Goal: Task Accomplishment & Management: Use online tool/utility

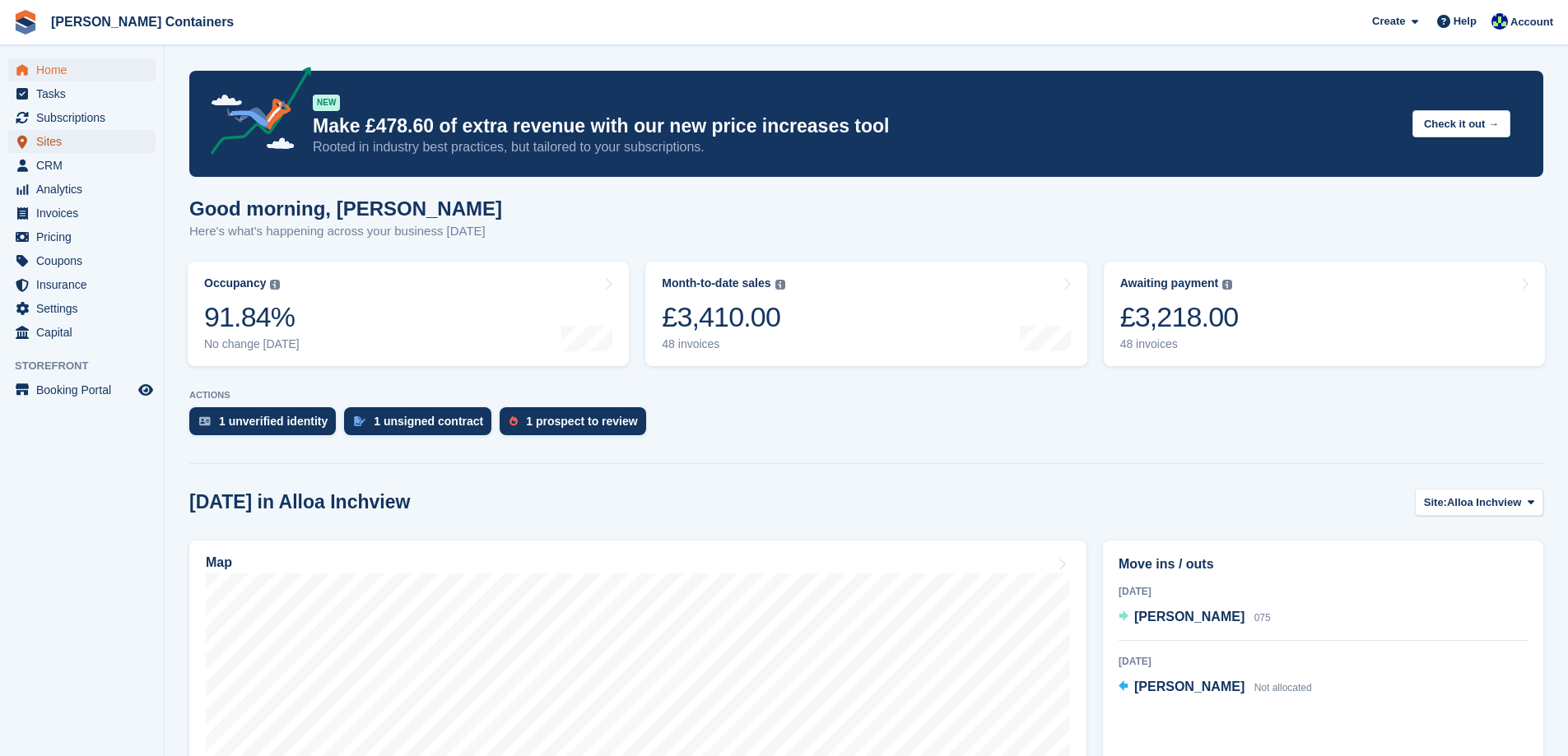
click at [80, 147] on span "Sites" at bounding box center [85, 141] width 99 height 23
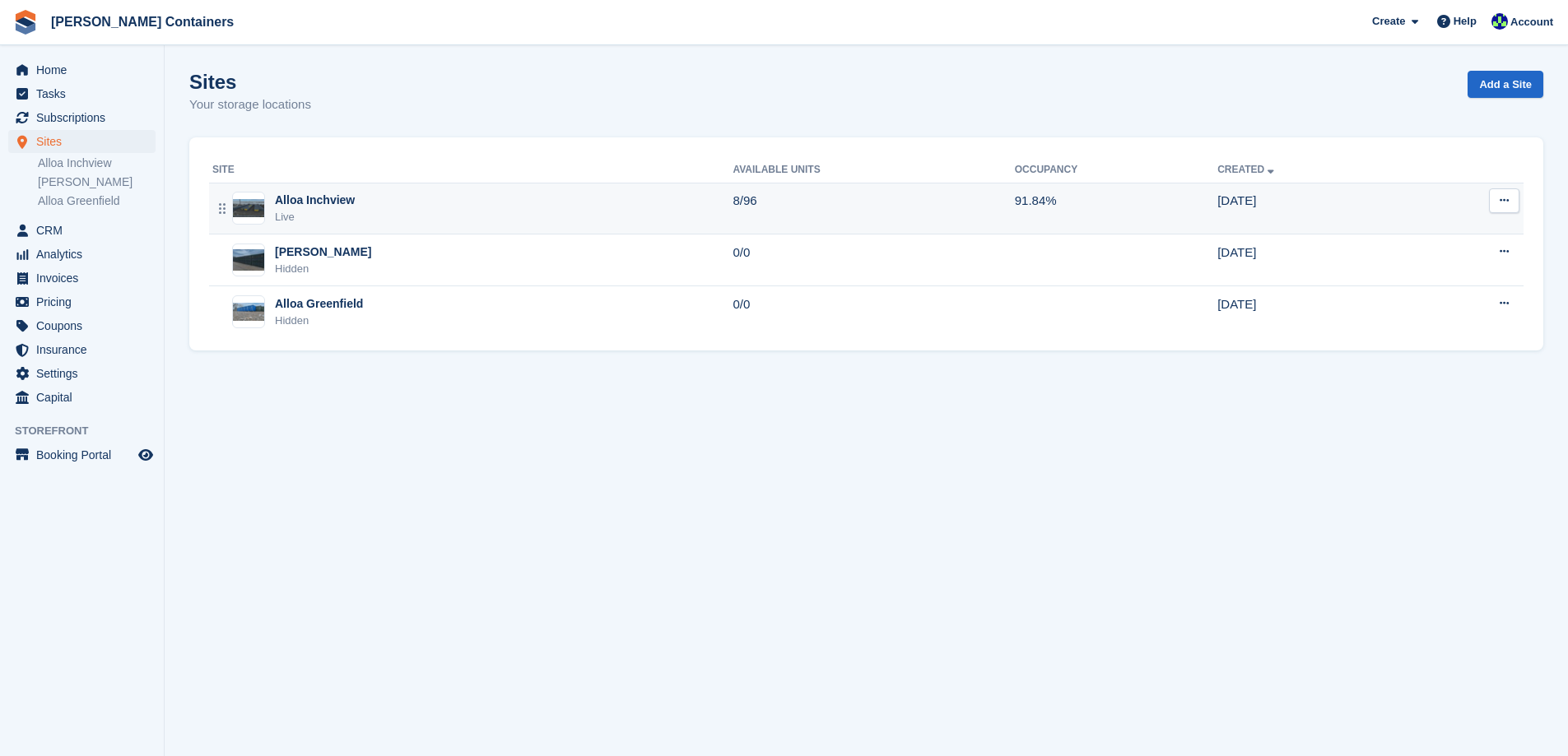
click at [513, 210] on div "Alloa Inchview Live" at bounding box center [473, 209] width 521 height 34
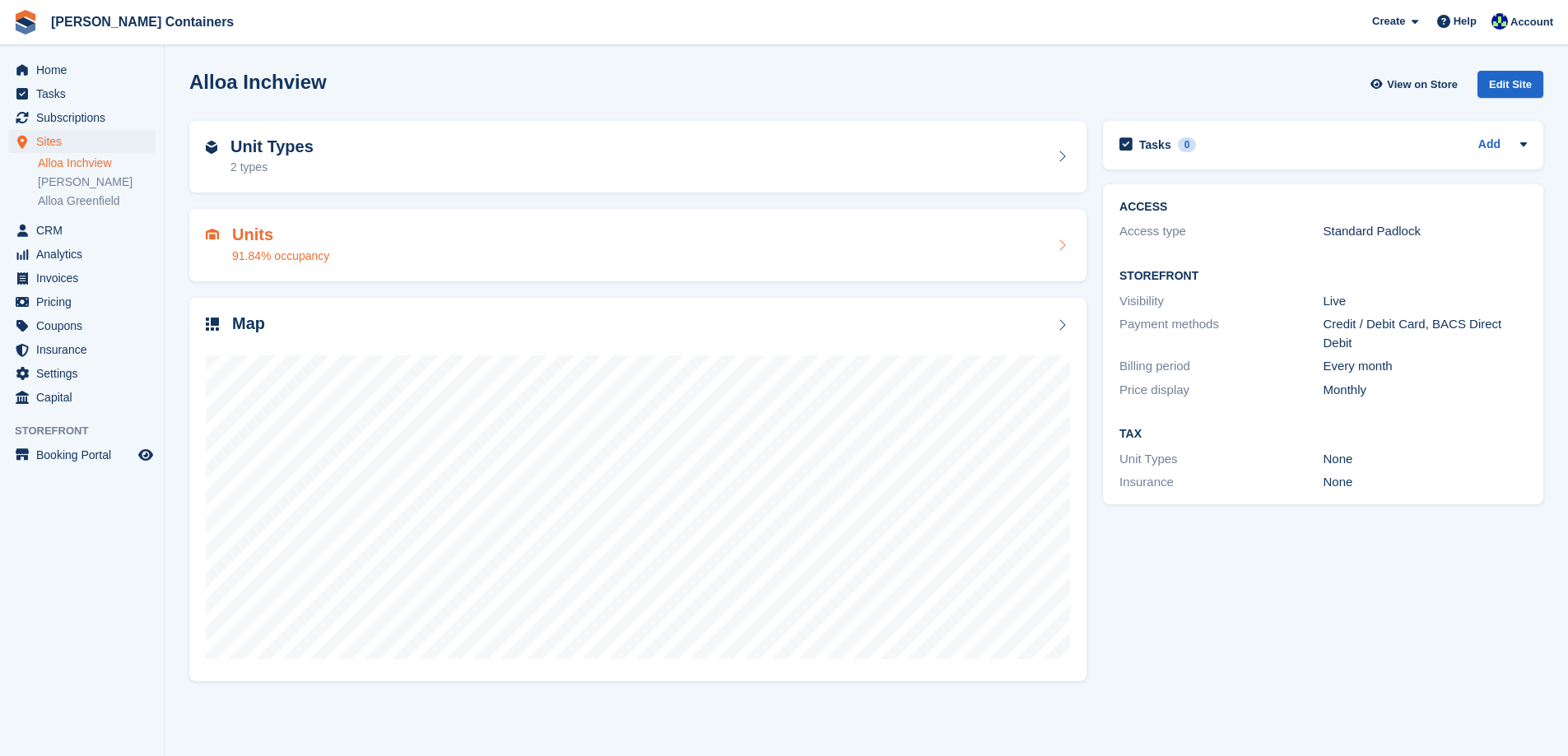
click at [521, 262] on div "Units 91.84% occupancy" at bounding box center [638, 245] width 864 height 40
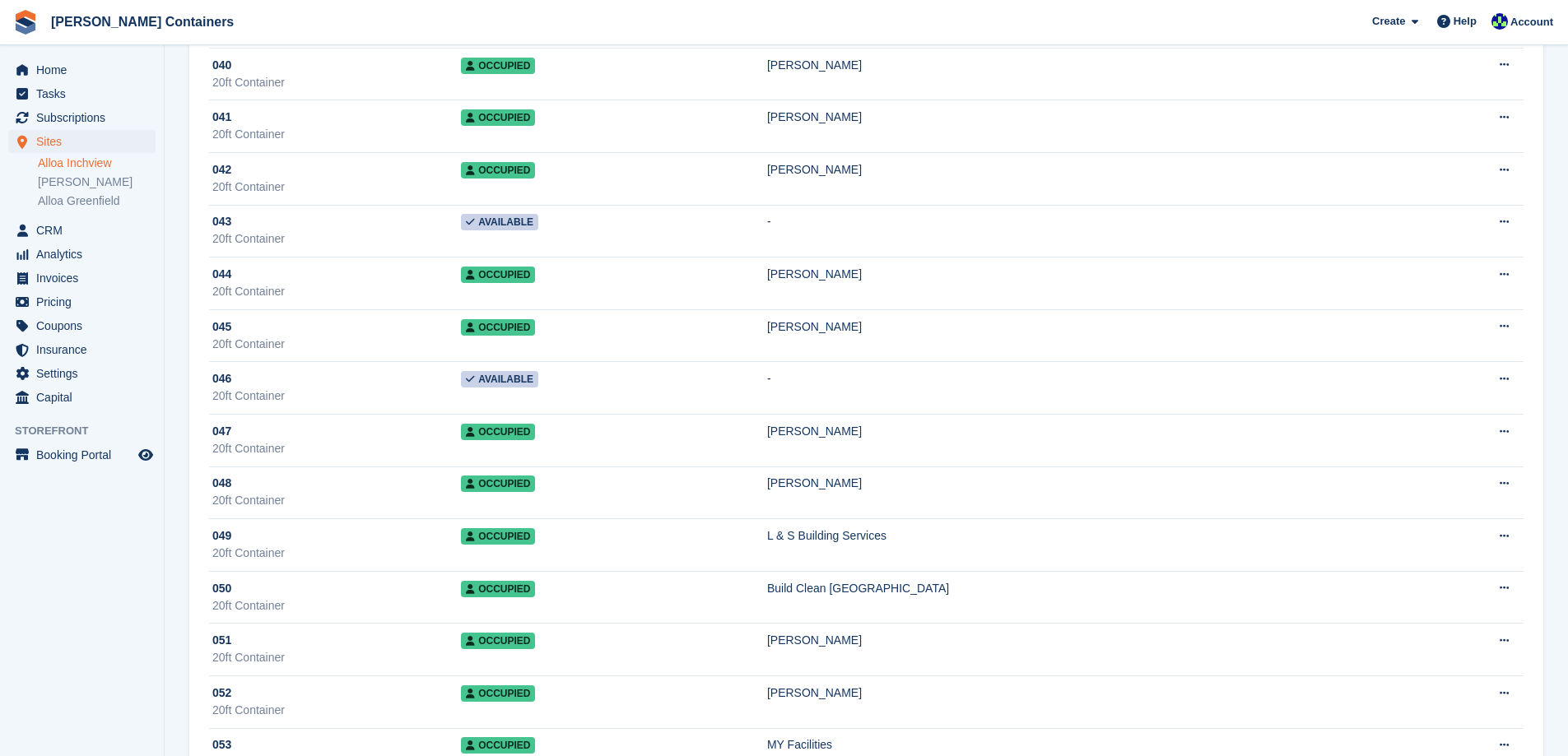
scroll to position [2222, 0]
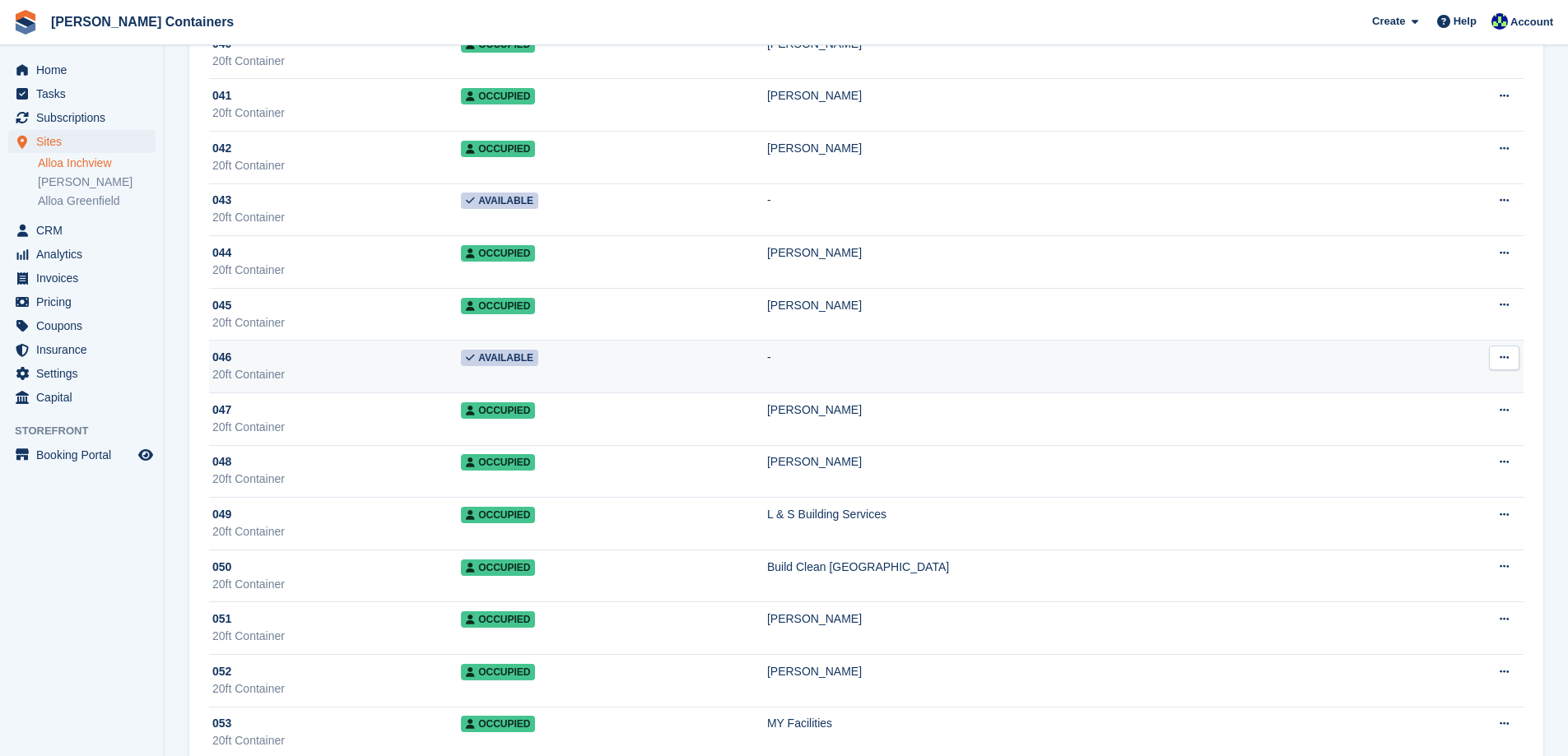
click at [616, 367] on td "Available" at bounding box center [614, 366] width 306 height 53
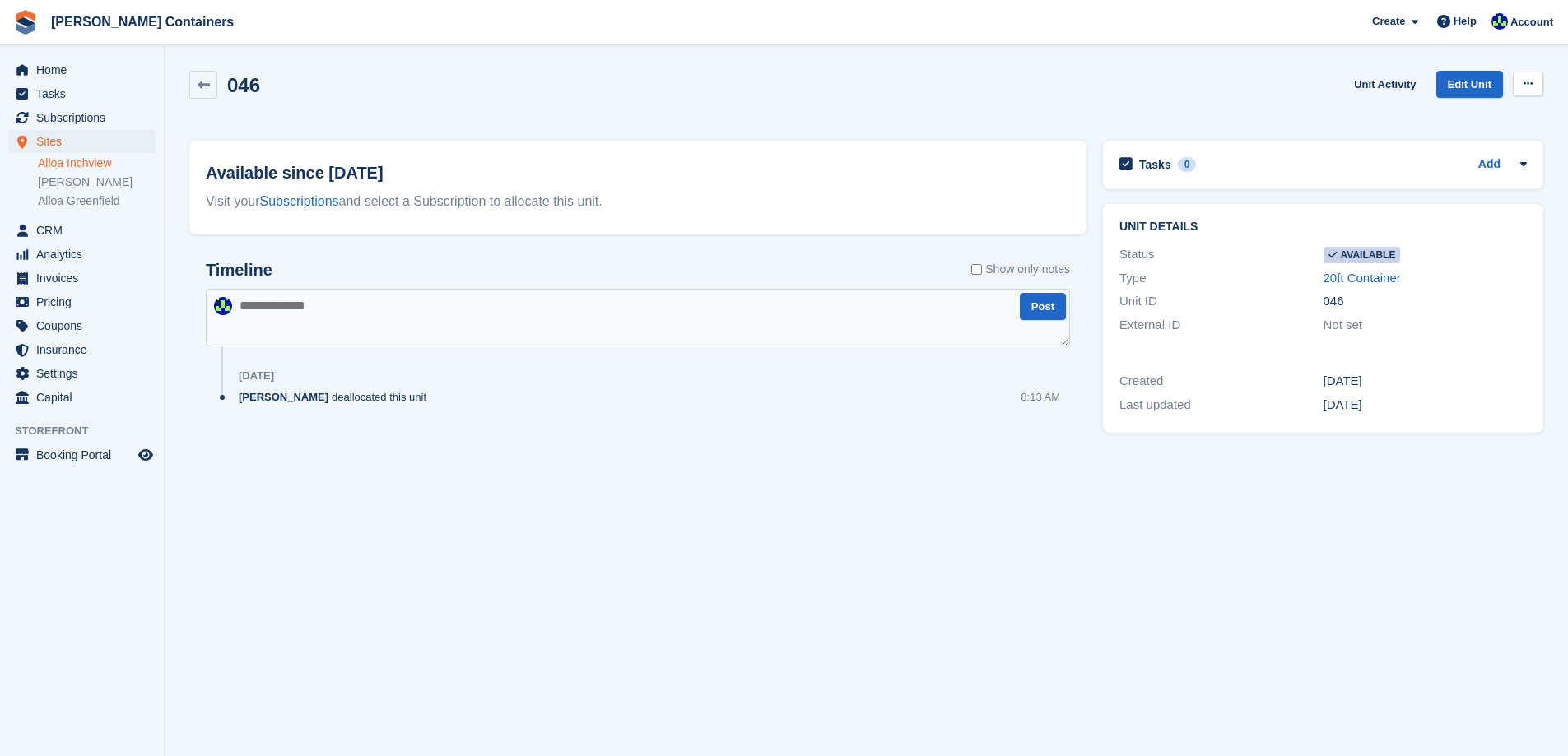
click at [1532, 82] on button at bounding box center [1527, 84] width 30 height 25
click at [1433, 119] on p "Make unavailable" at bounding box center [1464, 115] width 143 height 21
click at [72, 64] on span "Home" at bounding box center [85, 69] width 99 height 23
